Goal: Task Accomplishment & Management: Manage account settings

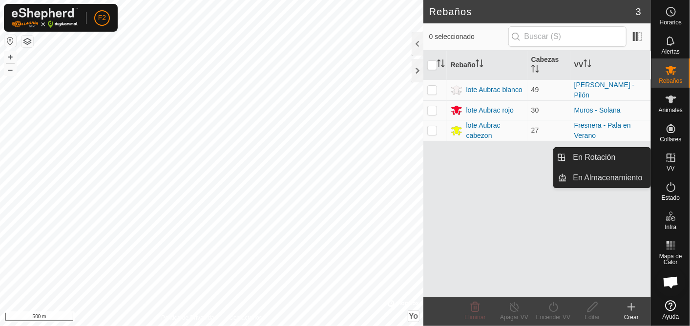
click at [669, 161] on icon at bounding box center [671, 158] width 12 height 12
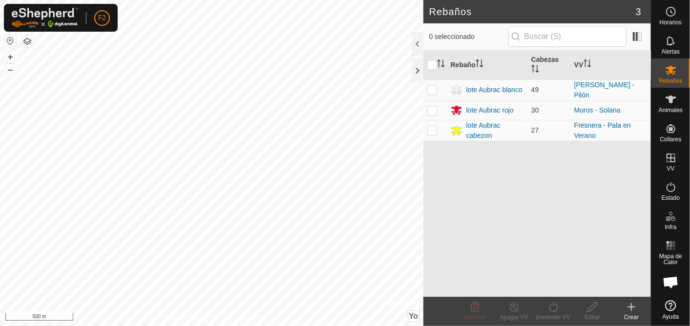
click at [632, 306] on icon at bounding box center [631, 308] width 12 height 12
click at [415, 73] on div at bounding box center [417, 70] width 12 height 23
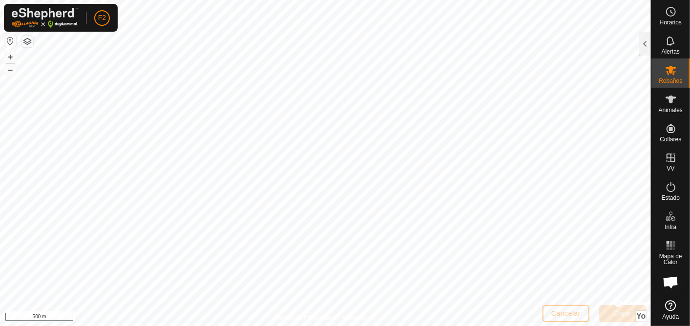
click at [8, 39] on button "button" at bounding box center [10, 41] width 12 height 12
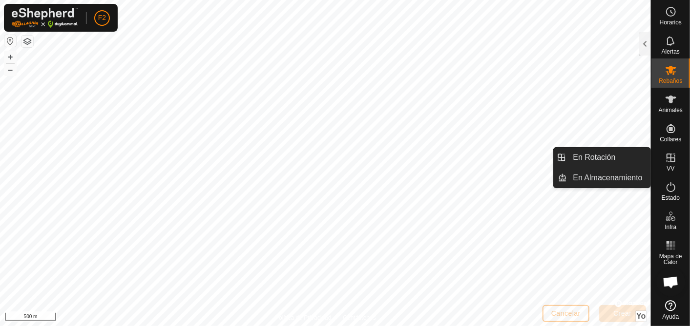
click at [670, 160] on icon at bounding box center [671, 158] width 12 height 12
click at [667, 155] on icon at bounding box center [671, 158] width 12 height 12
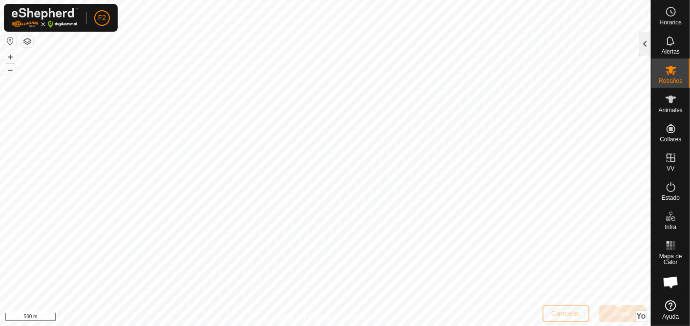
click at [645, 41] on div at bounding box center [645, 43] width 12 height 23
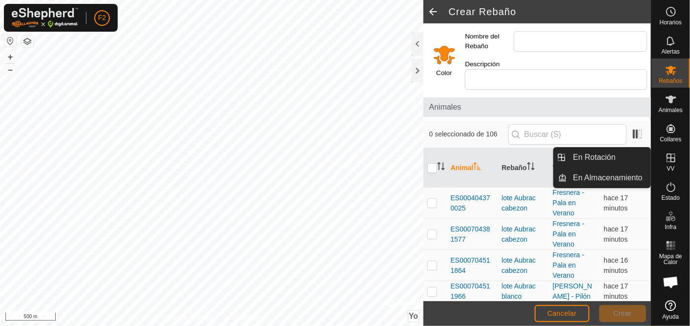
click at [672, 158] on icon at bounding box center [670, 158] width 9 height 9
click at [626, 176] on span "En Almacenamiento" at bounding box center [607, 178] width 69 height 12
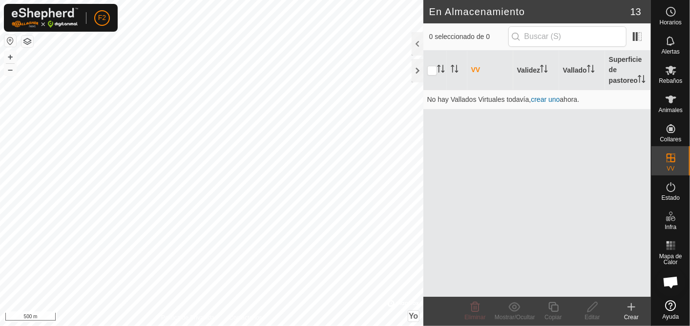
click at [631, 309] on icon at bounding box center [631, 307] width 0 height 7
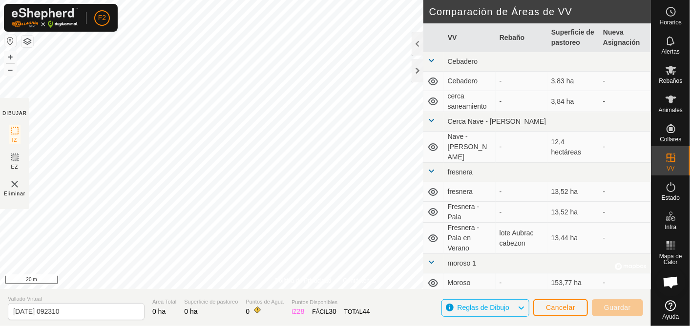
click at [251, 311] on div "Política de Privacidad Contáctenos Puerta Pala [DEMOGRAPHIC_DATA] © Mapbox , © …" at bounding box center [325, 163] width 651 height 326
click at [382, 320] on div "Política de Privacidad Contáctenos Puerta Pala [DEMOGRAPHIC_DATA] © Mapbox , © …" at bounding box center [325, 163] width 651 height 326
click at [397, 291] on div "Política de Privacidad Contáctenos Puerta Pala [DEMOGRAPHIC_DATA] © Mapbox , © …" at bounding box center [325, 163] width 651 height 326
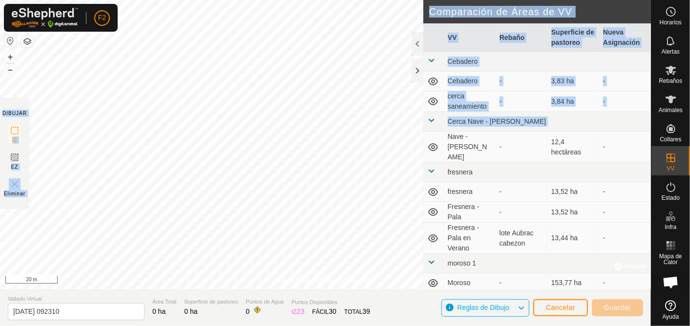
click at [393, 149] on div "Política de Privacidad Contáctenos Puerta Pala [DEMOGRAPHIC_DATA] © Mapbox , © …" at bounding box center [325, 163] width 651 height 326
drag, startPoint x: 439, startPoint y: 148, endPoint x: 6, endPoint y: 195, distance: 435.4
click at [6, 195] on div "Política de Privacidad Contáctenos Puerta Pala [DEMOGRAPHIC_DATA] © Mapbox , © …" at bounding box center [325, 163] width 651 height 326
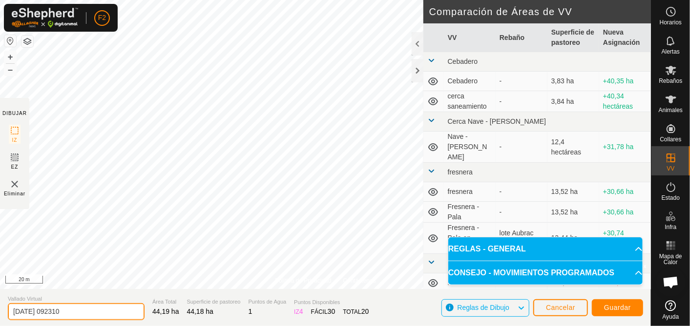
click at [84, 314] on input "[DATE] 092310" at bounding box center [76, 312] width 137 height 17
type input "2"
type input "pilon - cuestas"
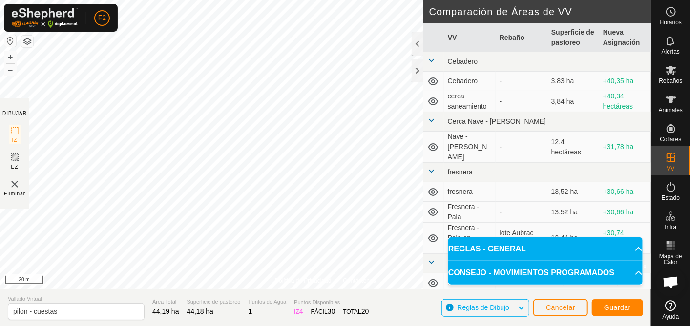
click at [486, 22] on div "Política de Privacidad Contáctenos + – ⇧ Yo © Mapbox , © OpenStreetMap , Improv…" at bounding box center [325, 163] width 651 height 326
click at [466, 130] on div "Política de Privacidad Contáctenos + – ⇧ Yo © Mapbox , © OpenStreetMap , Improv…" at bounding box center [325, 163] width 651 height 326
click at [310, 296] on div "Política de Privacidad Contáctenos Puerta Pala [DEMOGRAPHIC_DATA] © Mapbox , © …" at bounding box center [325, 163] width 651 height 326
click at [176, 290] on div "Política de Privacidad Contáctenos Puerta Pala [DEMOGRAPHIC_DATA] © Mapbox , © …" at bounding box center [325, 163] width 651 height 326
click at [254, 301] on div "Política de Privacidad Contáctenos + – ⇧ Yo © Mapbox , © OpenStreetMap , Improv…" at bounding box center [325, 163] width 651 height 326
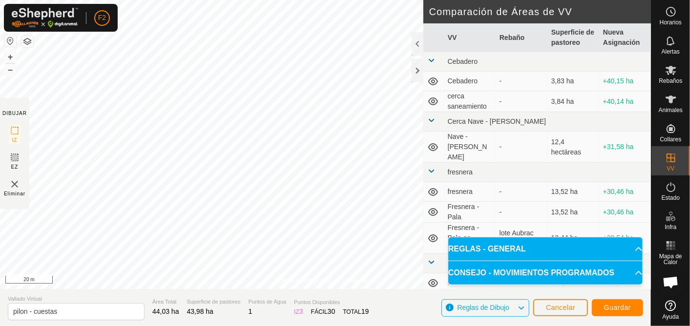
click at [331, 284] on div "Política de Privacidad Contáctenos + – ⇧ Yo © Mapbox , © OpenStreetMap , Improv…" at bounding box center [325, 144] width 651 height 289
click at [113, 30] on div "F2 Horarios Alertas Rebaños Animales Collares VV Estado Infra Mapa de Calor Ayu…" at bounding box center [345, 163] width 690 height 326
click at [620, 307] on span "Guardar" at bounding box center [617, 308] width 27 height 8
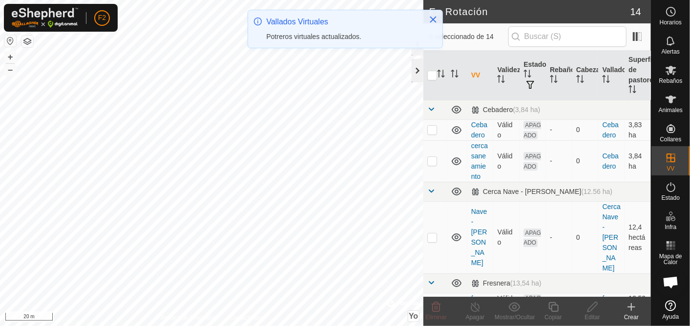
click at [419, 74] on div at bounding box center [417, 70] width 12 height 23
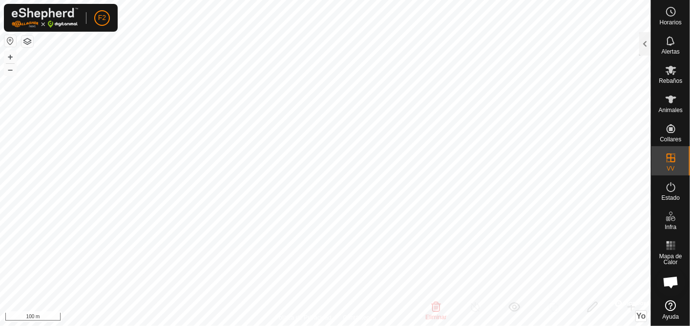
click at [689, 291] on html "F2 Horarios Alertas Rebaños Animales Collares VV Estado Infra Mapa de Calor Ayu…" at bounding box center [345, 163] width 690 height 326
checkbox input "false"
checkbox input "true"
checkbox input "false"
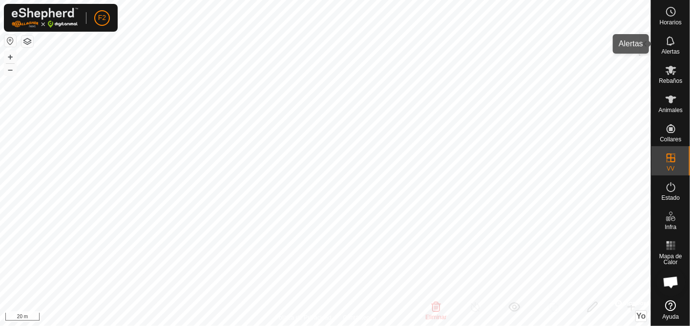
click at [666, 46] on icon at bounding box center [671, 41] width 12 height 12
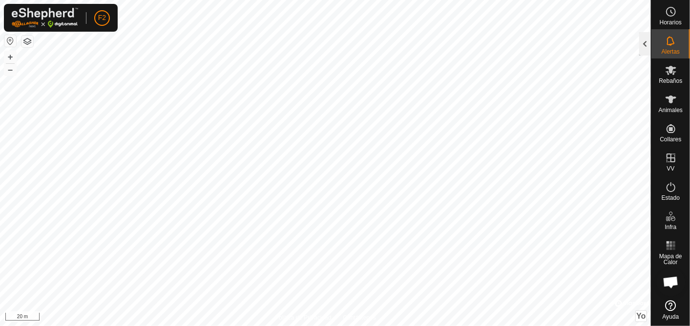
click at [644, 43] on div at bounding box center [645, 43] width 12 height 23
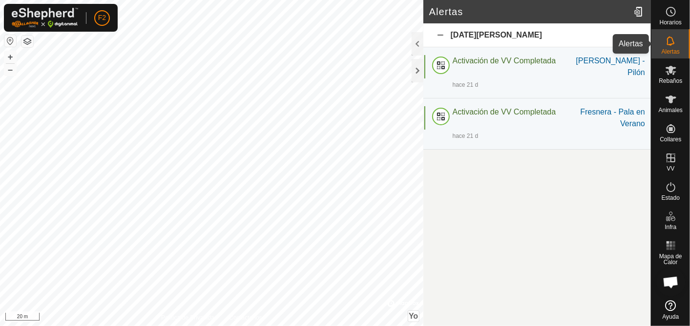
click at [676, 42] on es-notification-svg-icon at bounding box center [671, 41] width 18 height 16
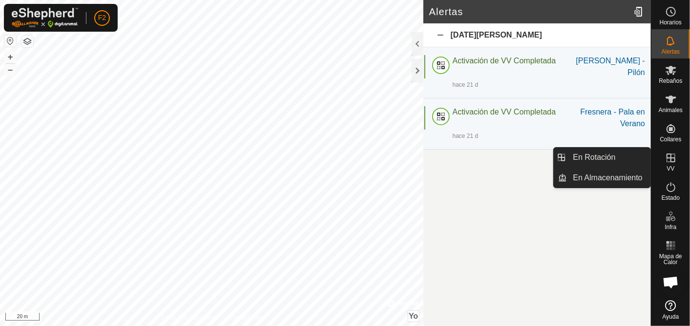
click at [671, 156] on icon at bounding box center [670, 158] width 9 height 9
click at [623, 156] on link "En Rotación" at bounding box center [608, 158] width 83 height 20
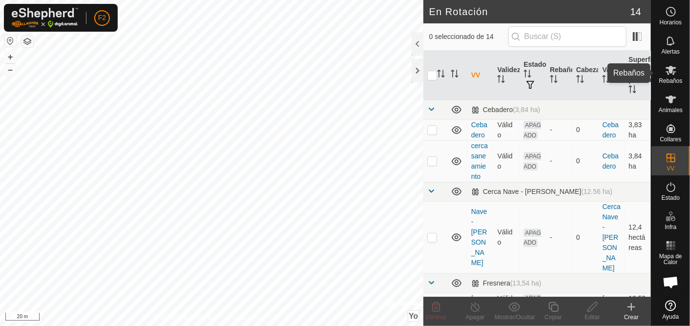
click at [669, 74] on icon at bounding box center [671, 70] width 12 height 12
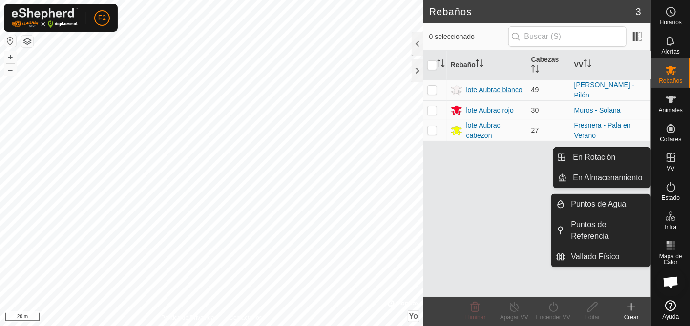
click at [499, 88] on div "lote Aubrac blanco" at bounding box center [494, 90] width 56 height 10
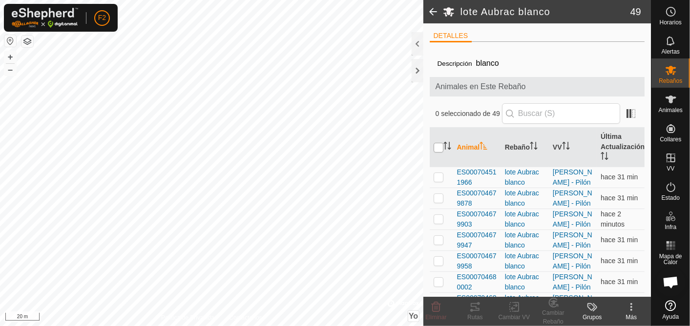
click at [440, 147] on input "checkbox" at bounding box center [438, 148] width 10 height 10
checkbox input "true"
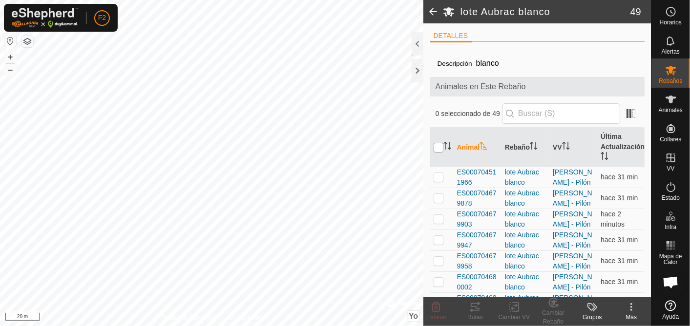
checkbox input "true"
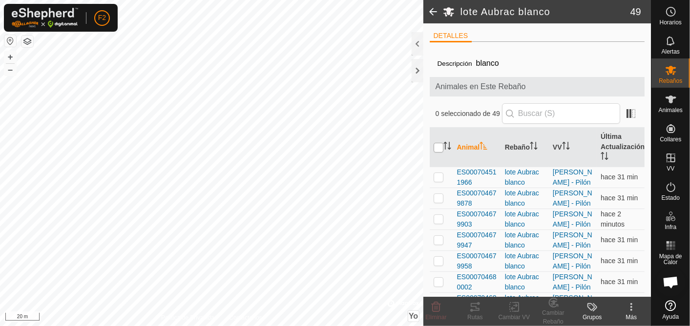
checkbox input "true"
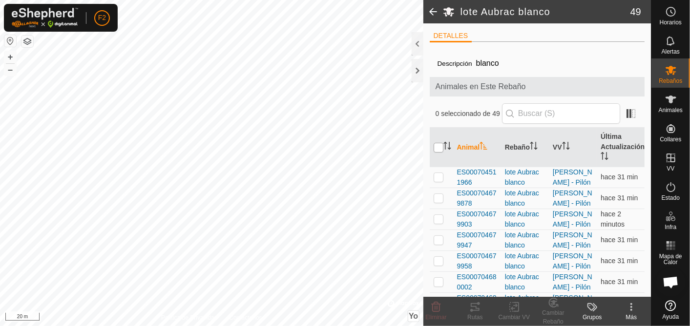
checkbox input "true"
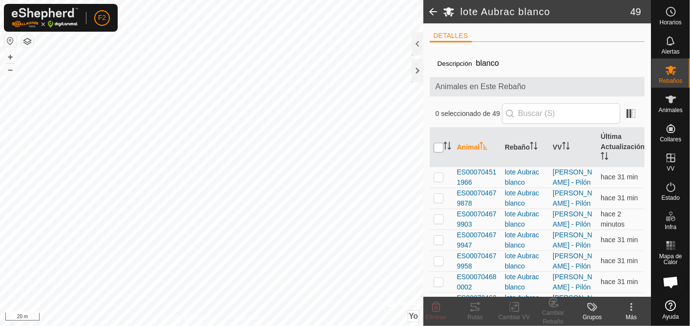
checkbox input "true"
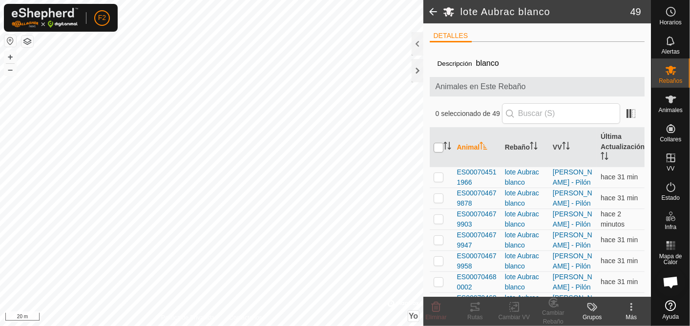
checkbox input "true"
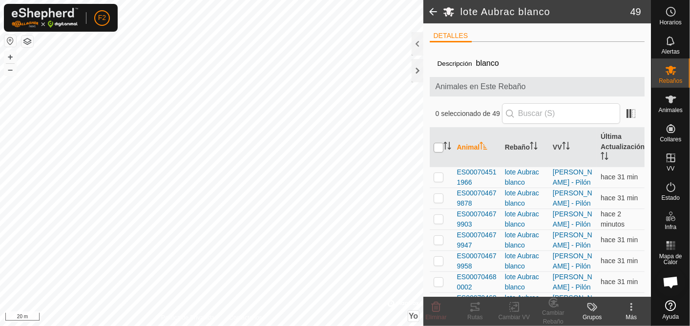
checkbox input "true"
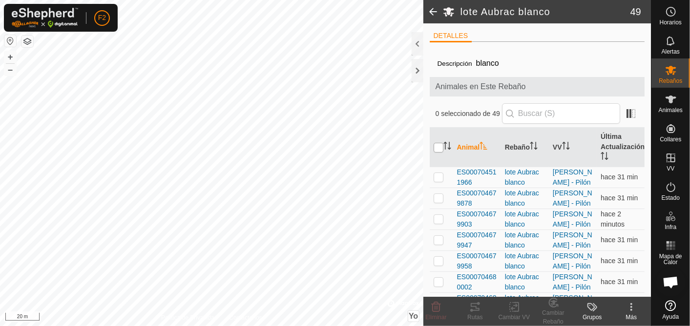
checkbox input "true"
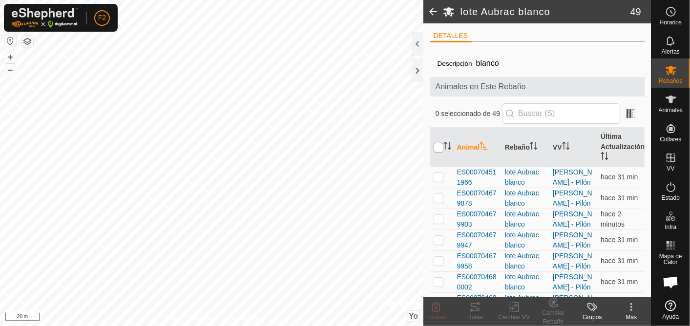
checkbox input "true"
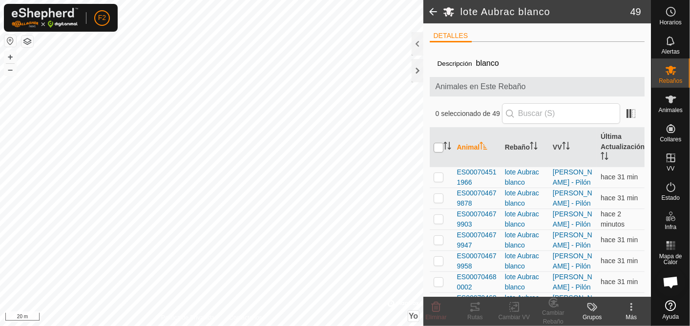
checkbox input "true"
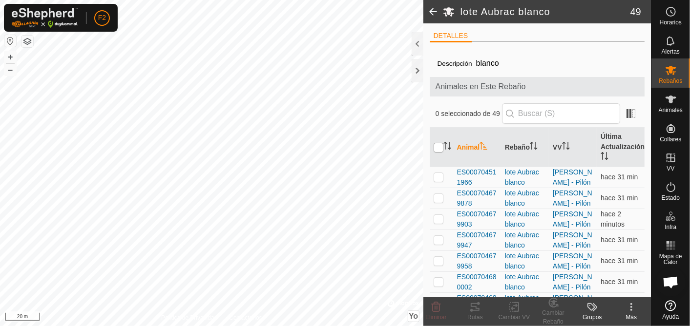
checkbox input "true"
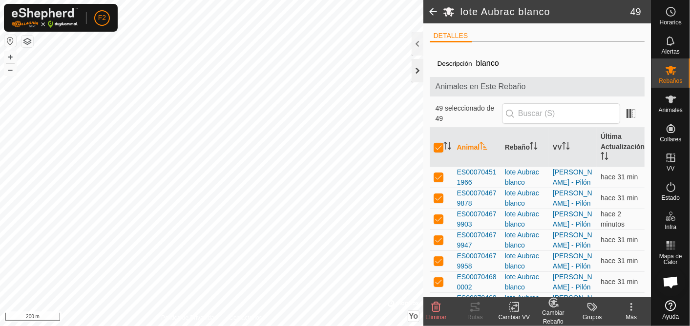
click at [418, 66] on div at bounding box center [417, 70] width 12 height 23
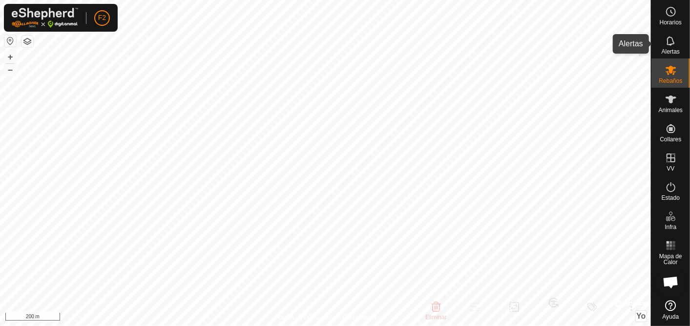
click at [672, 45] on icon at bounding box center [671, 41] width 12 height 12
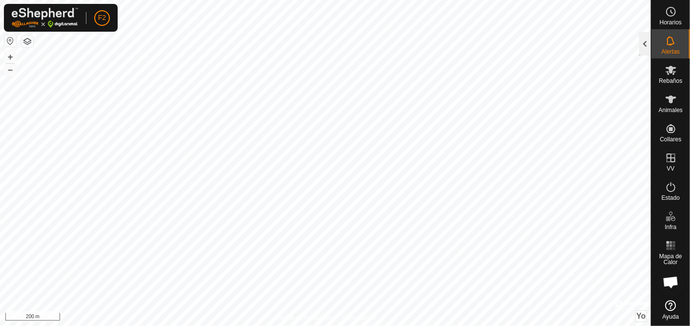
click at [646, 46] on div at bounding box center [645, 43] width 12 height 23
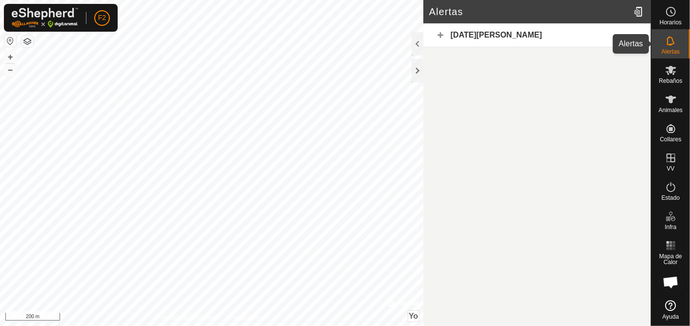
click at [670, 49] on span "Alertas" at bounding box center [670, 52] width 18 height 6
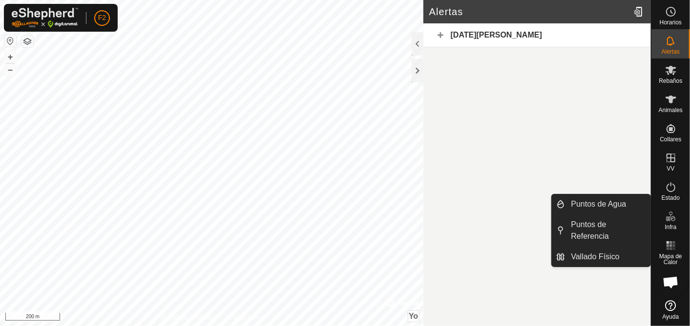
click at [670, 281] on span "Chat abierto" at bounding box center [670, 284] width 16 height 14
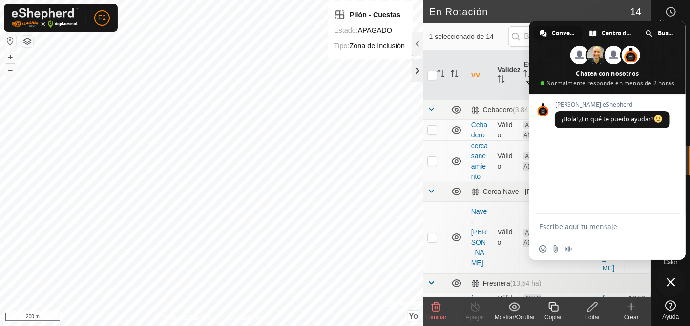
click at [415, 68] on div at bounding box center [417, 70] width 12 height 23
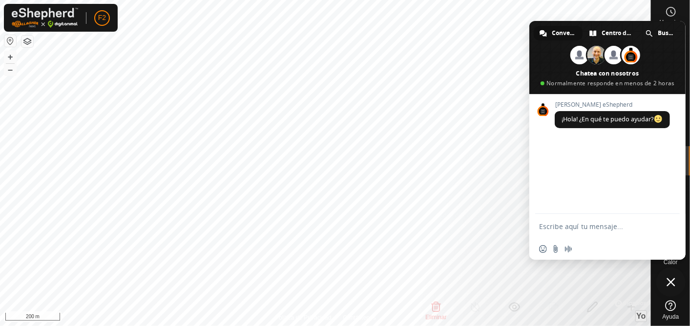
click at [668, 281] on span "Cerrar el chat" at bounding box center [670, 282] width 9 height 9
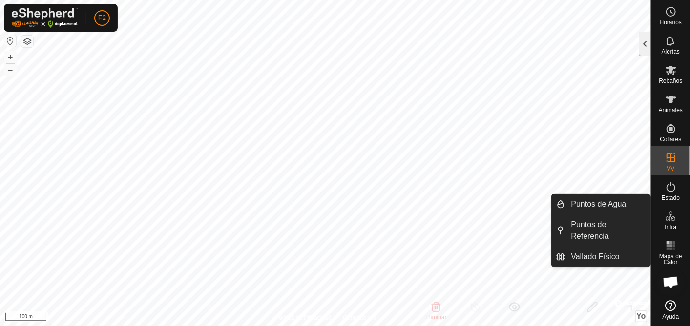
click at [643, 48] on div at bounding box center [645, 43] width 12 height 23
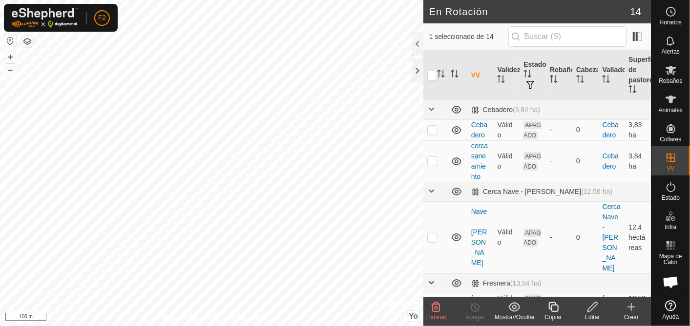
click at [590, 309] on icon at bounding box center [592, 308] width 12 height 12
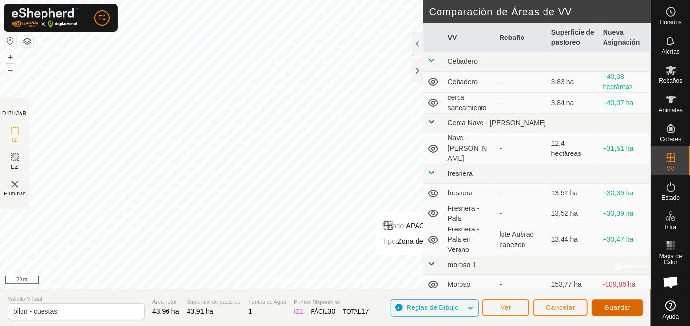
click at [626, 308] on span "Guardar" at bounding box center [617, 308] width 27 height 8
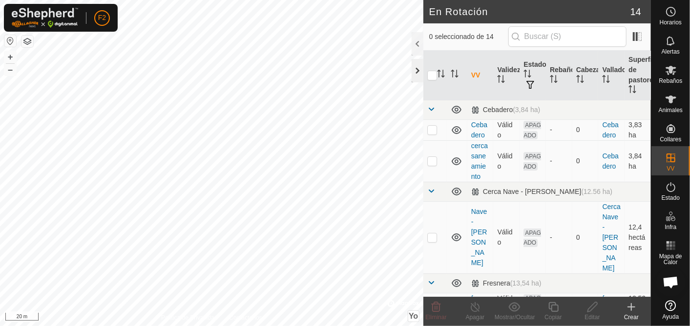
click at [418, 70] on div at bounding box center [417, 70] width 12 height 23
